Goal: Transaction & Acquisition: Purchase product/service

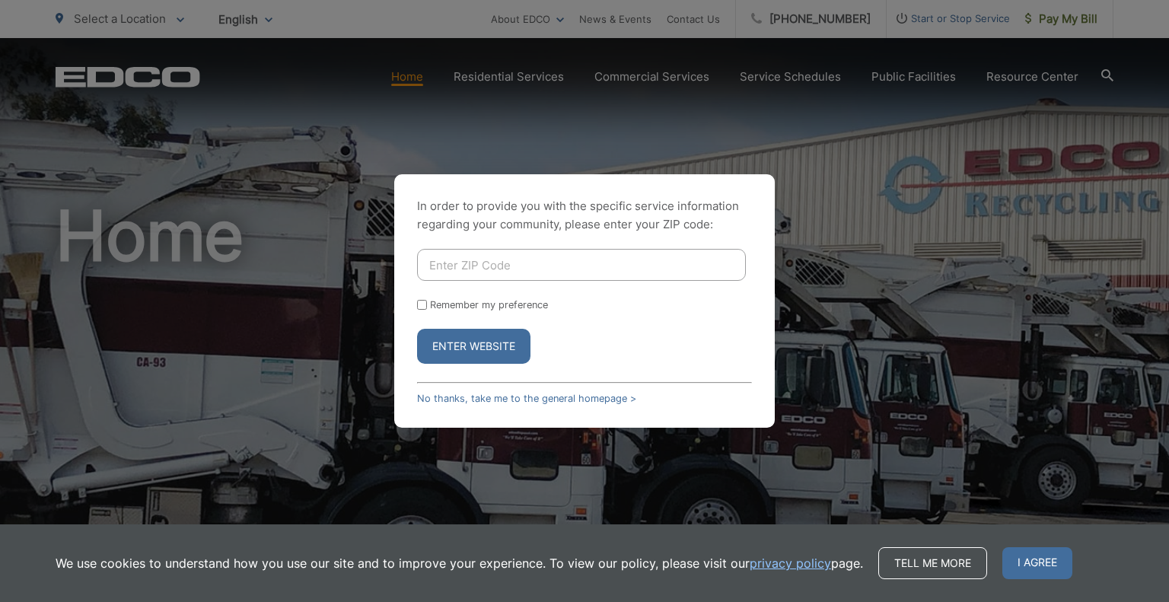
click at [468, 264] on input "Enter ZIP Code" at bounding box center [581, 265] width 329 height 32
type input "92126"
click at [460, 344] on button "Enter Website" at bounding box center [473, 346] width 113 height 35
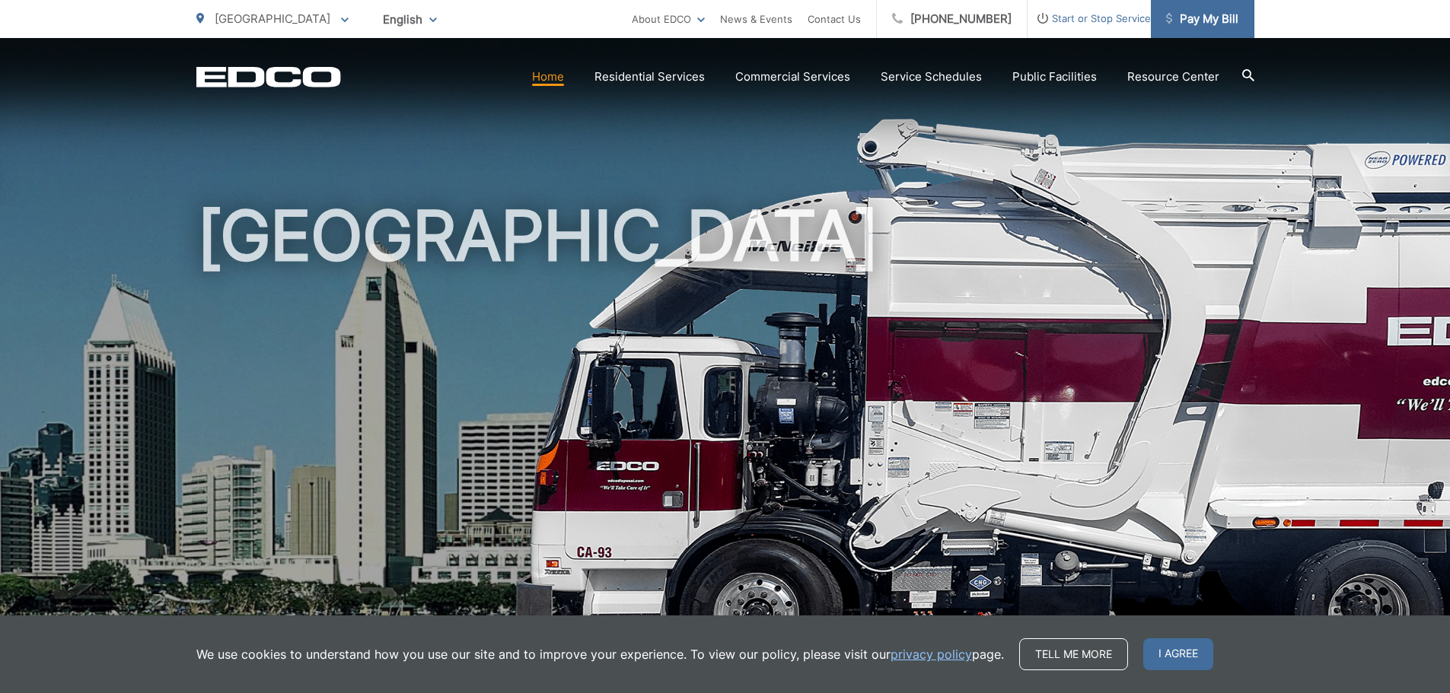
click at [1157, 19] on span "Pay My Bill" at bounding box center [1202, 19] width 72 height 18
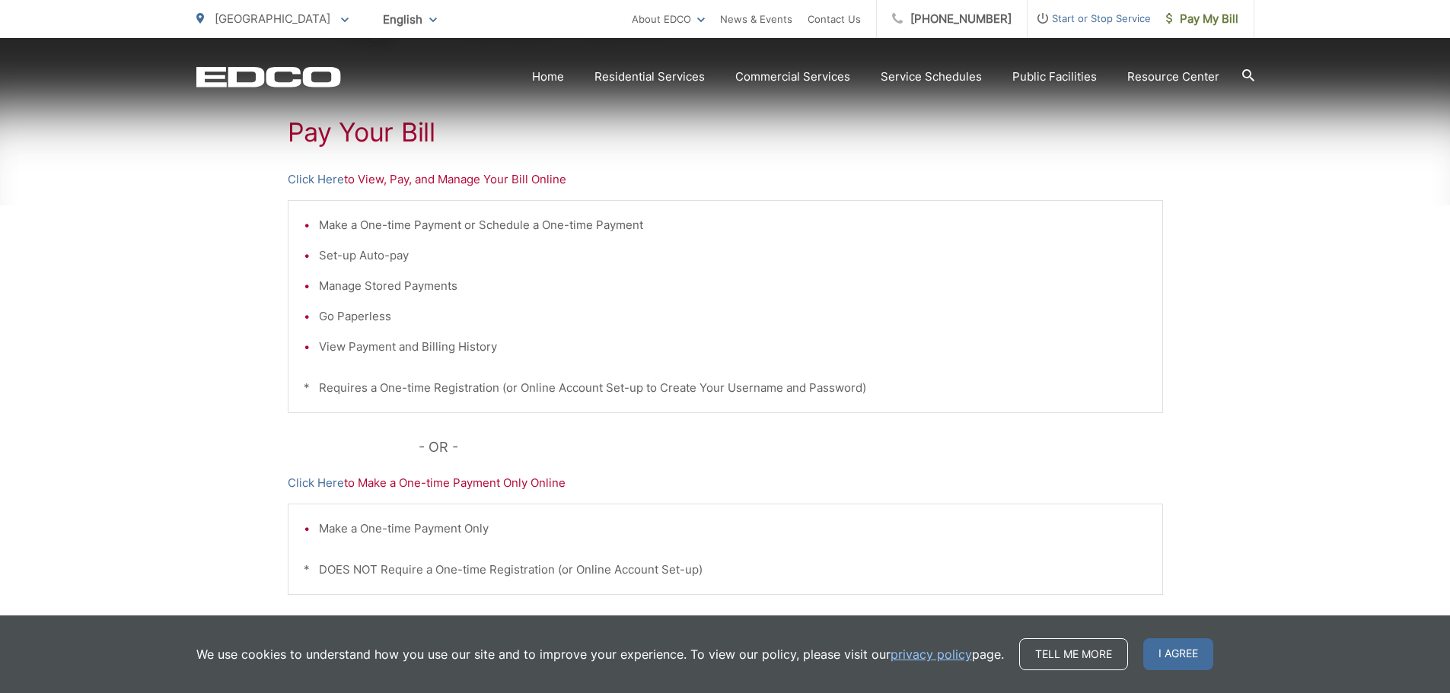
scroll to position [304, 0]
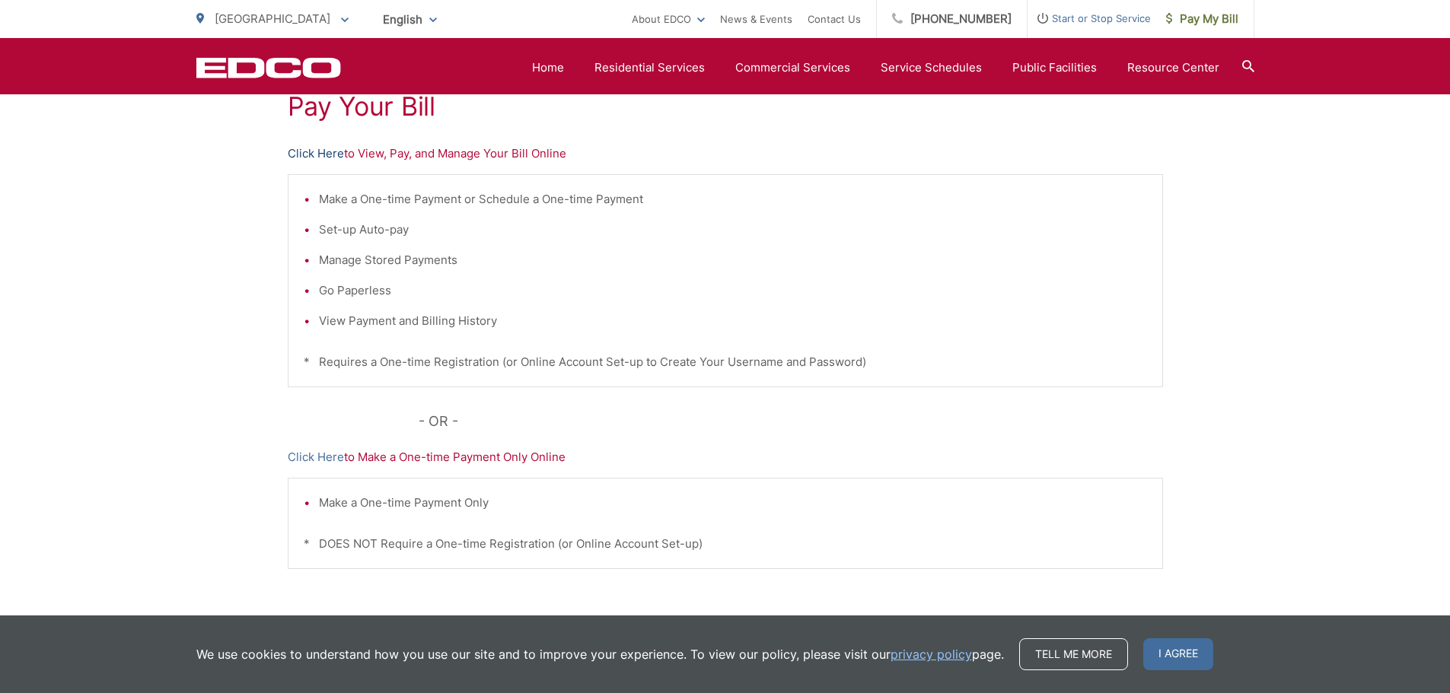
click at [326, 151] on link "Click Here" at bounding box center [316, 154] width 56 height 18
